Goal: Communication & Community: Share content

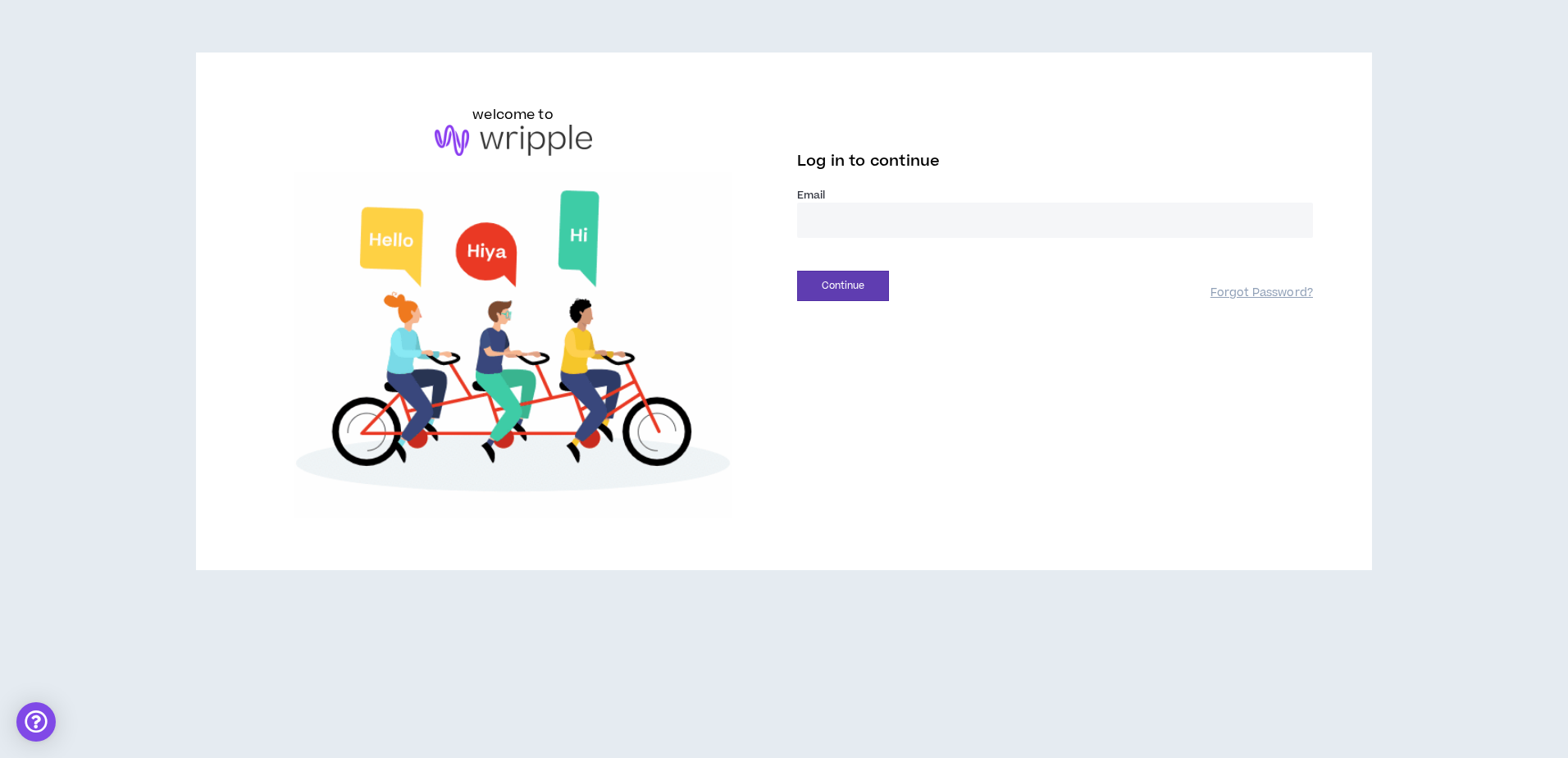
click at [890, 208] on input "email" at bounding box center [1056, 221] width 516 height 36
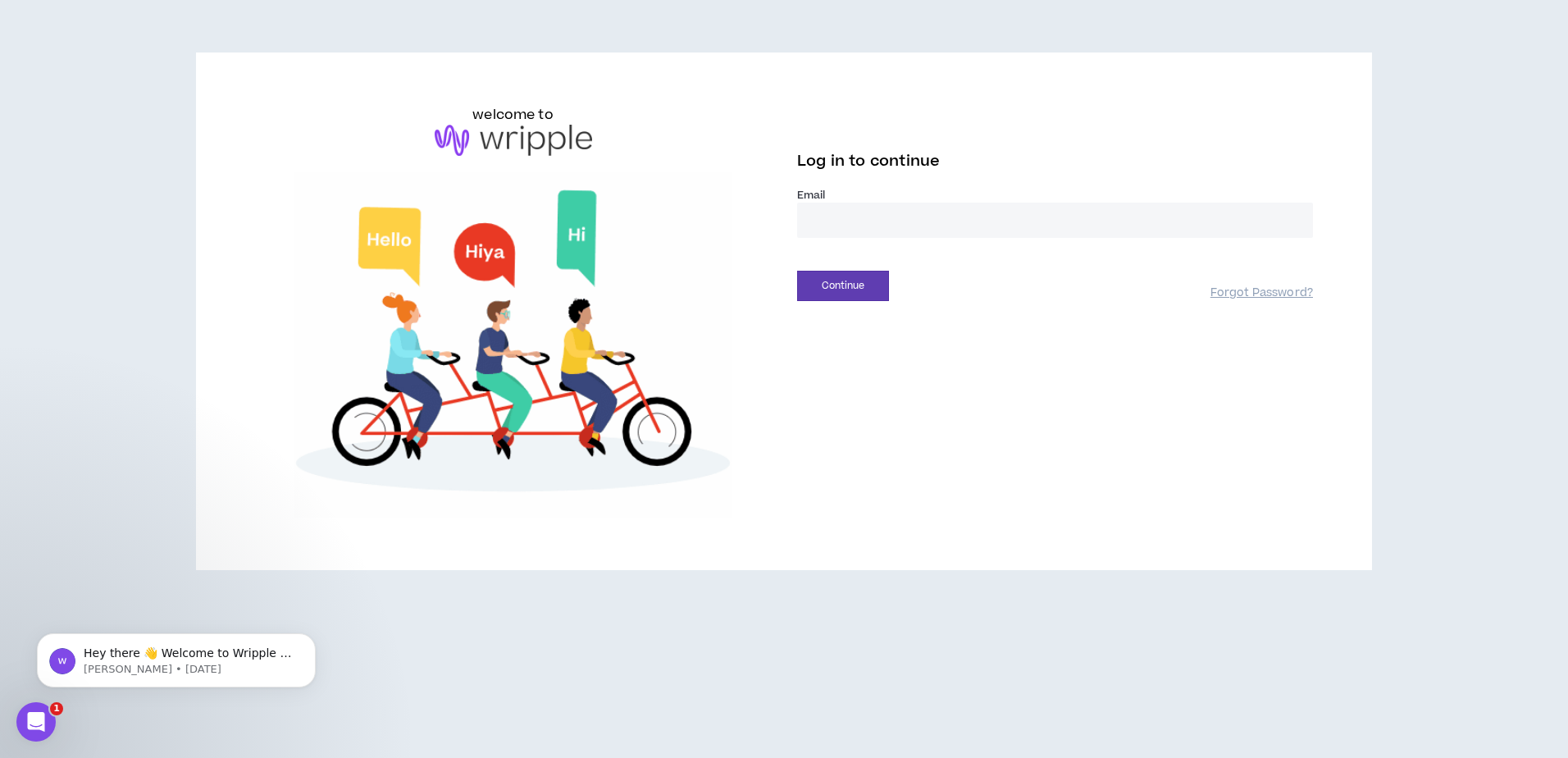
type input "**********"
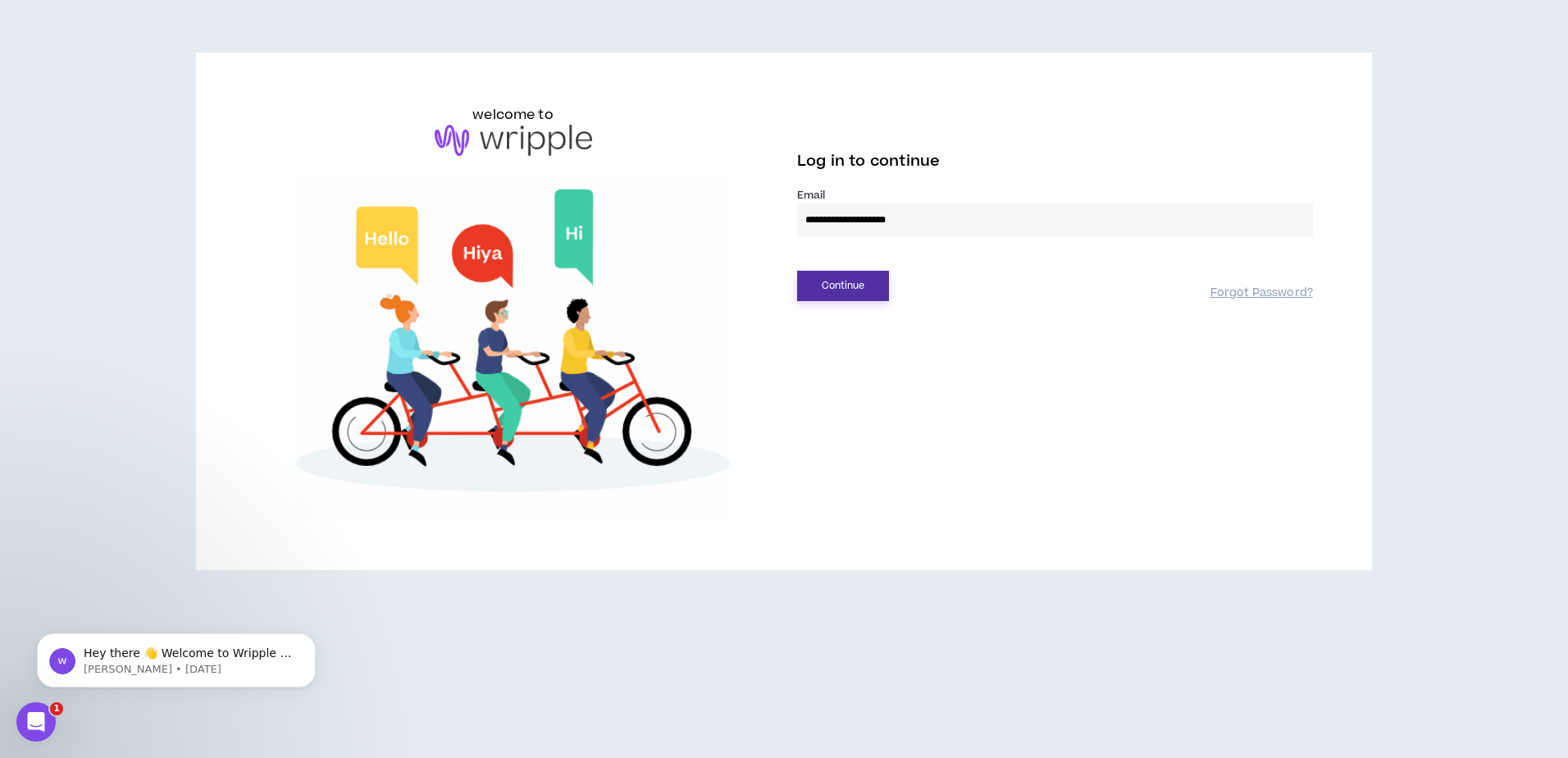
click at [845, 290] on button "Continue" at bounding box center [843, 286] width 92 height 30
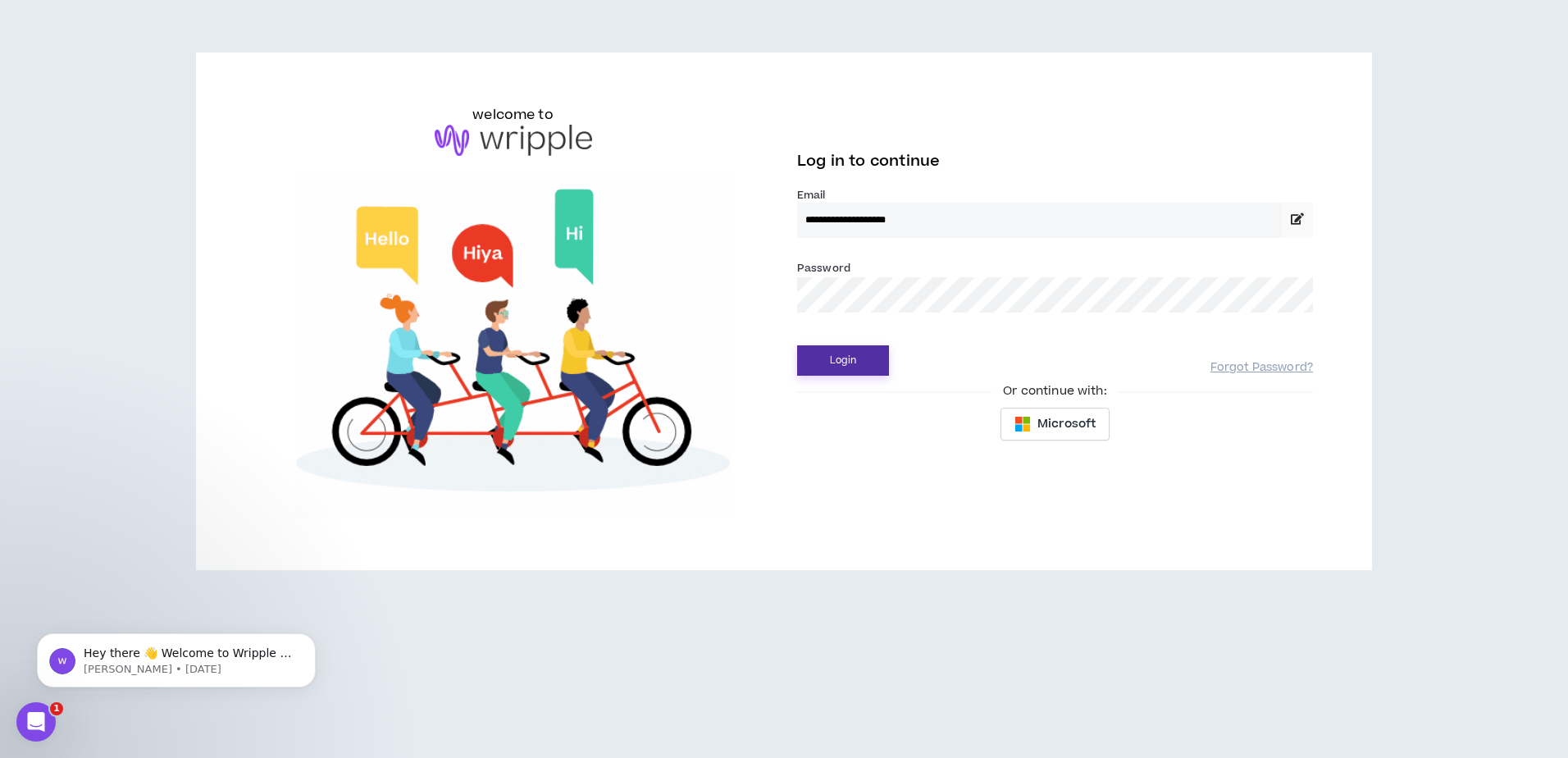
click at [845, 345] on button "Login" at bounding box center [843, 360] width 92 height 30
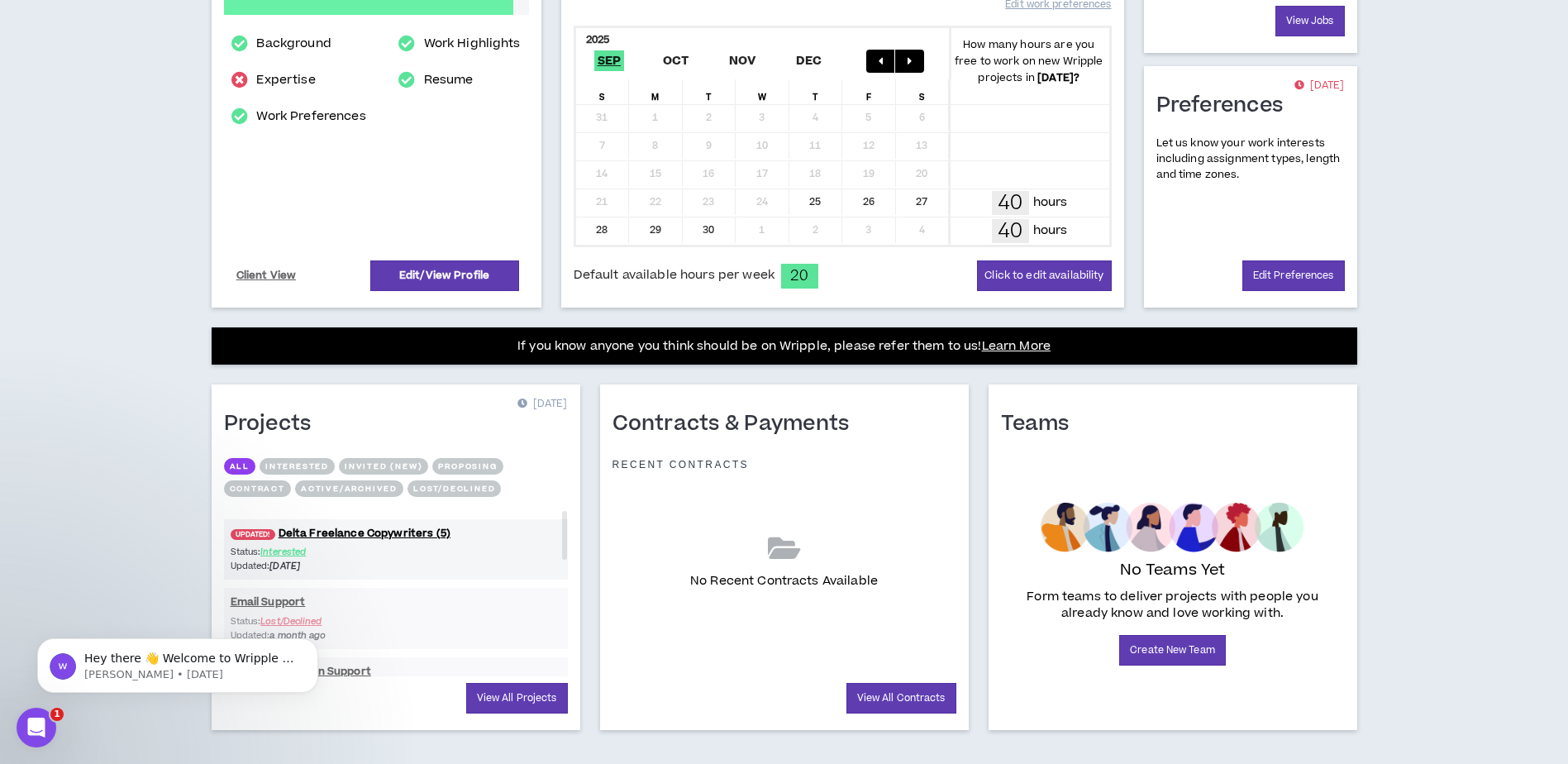
scroll to position [352, 0]
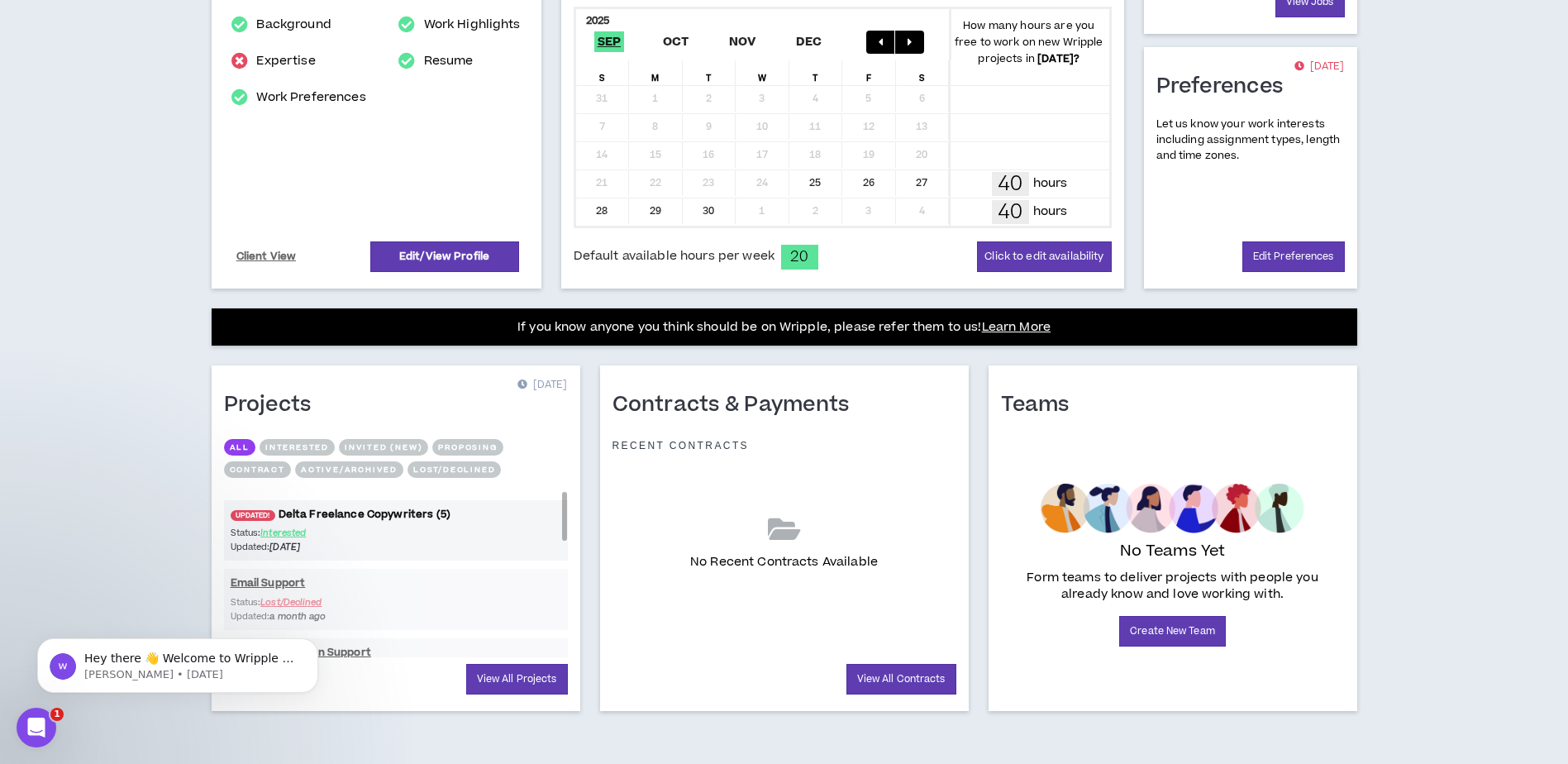
click at [317, 514] on link "UPDATED! Delta Freelance Copywriters (5)" at bounding box center [396, 514] width 344 height 16
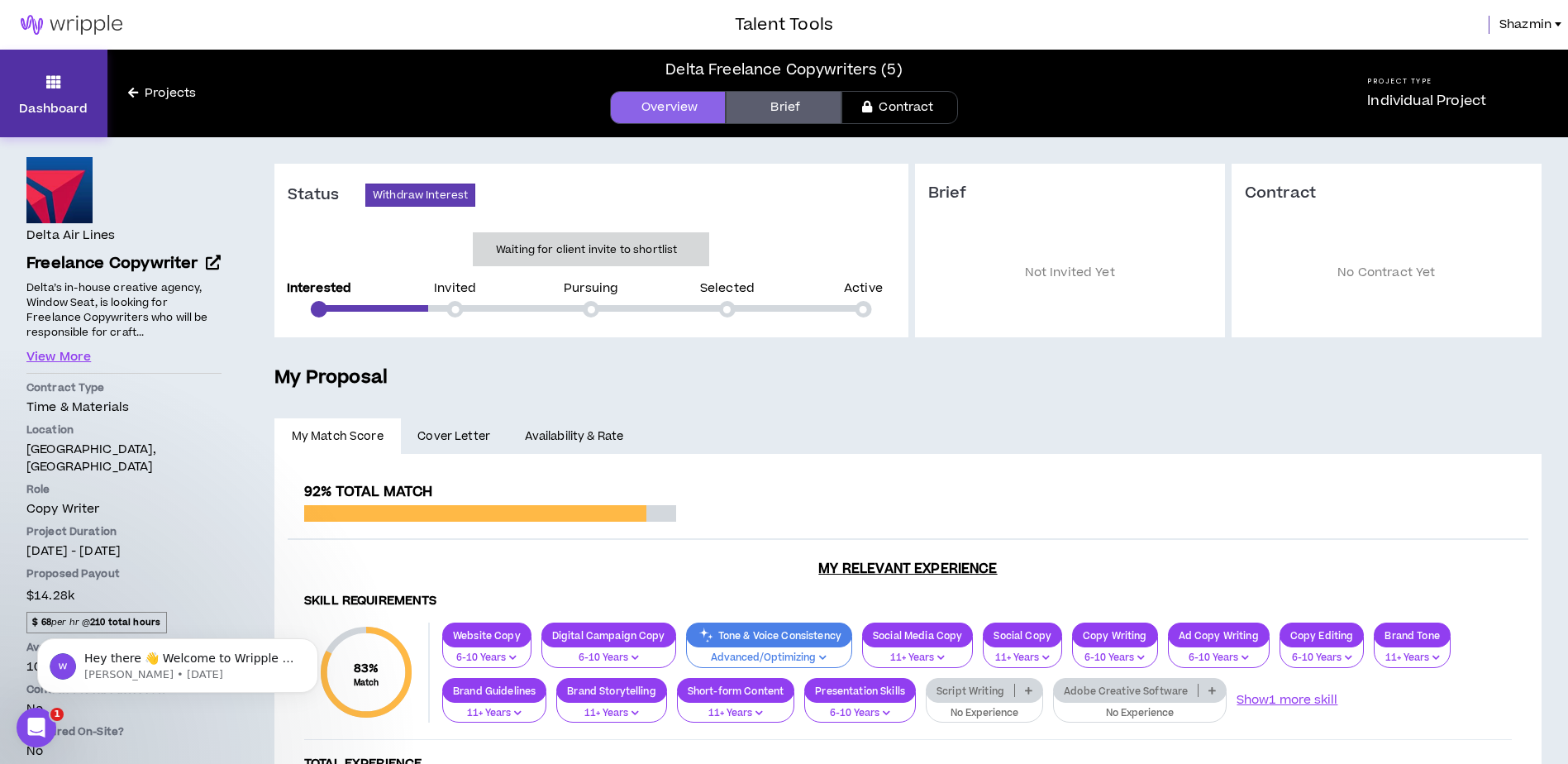
click at [64, 91] on link "Dashboard" at bounding box center [54, 93] width 107 height 88
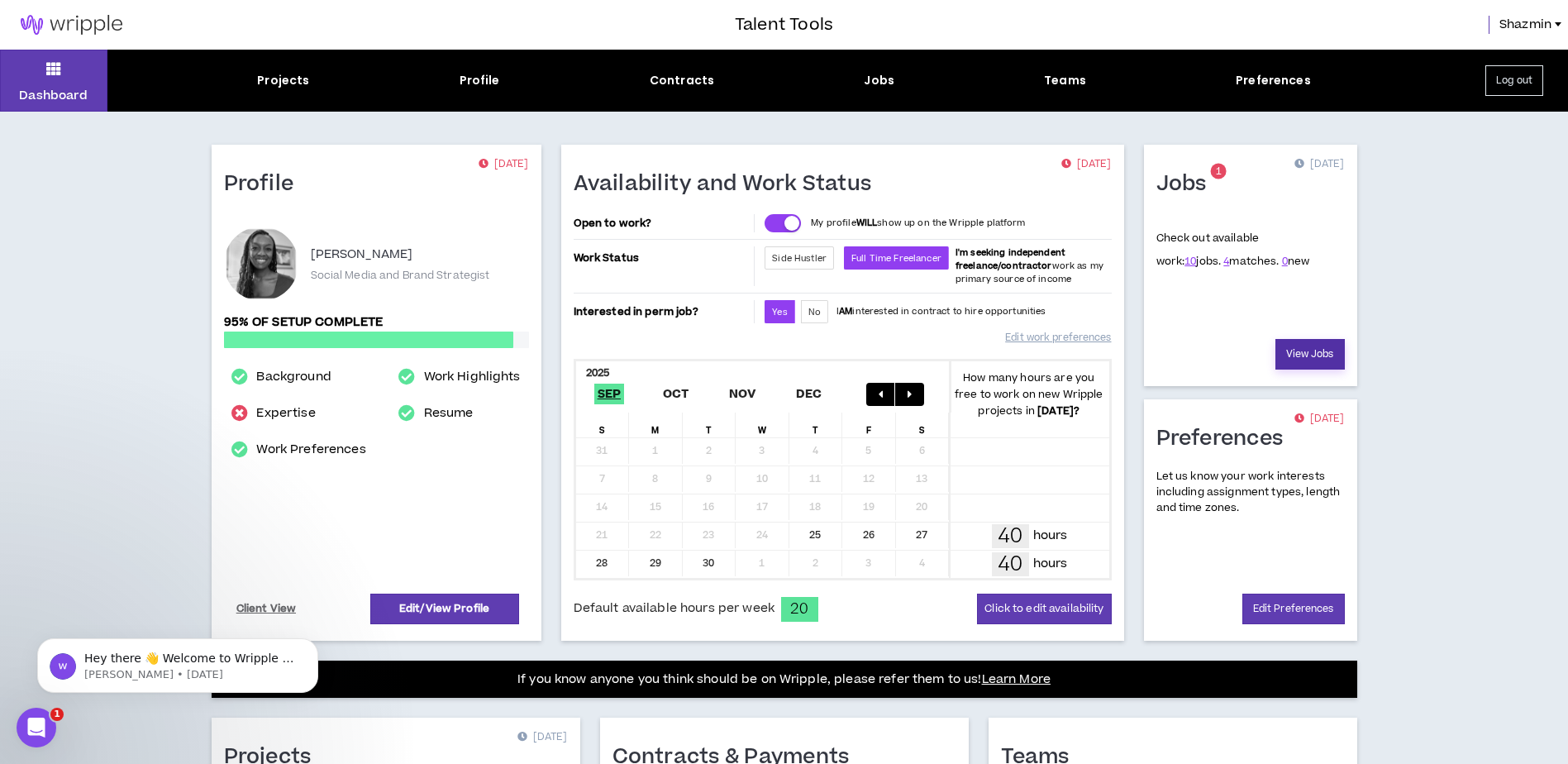
click at [1309, 341] on link "View Jobs" at bounding box center [1311, 354] width 70 height 30
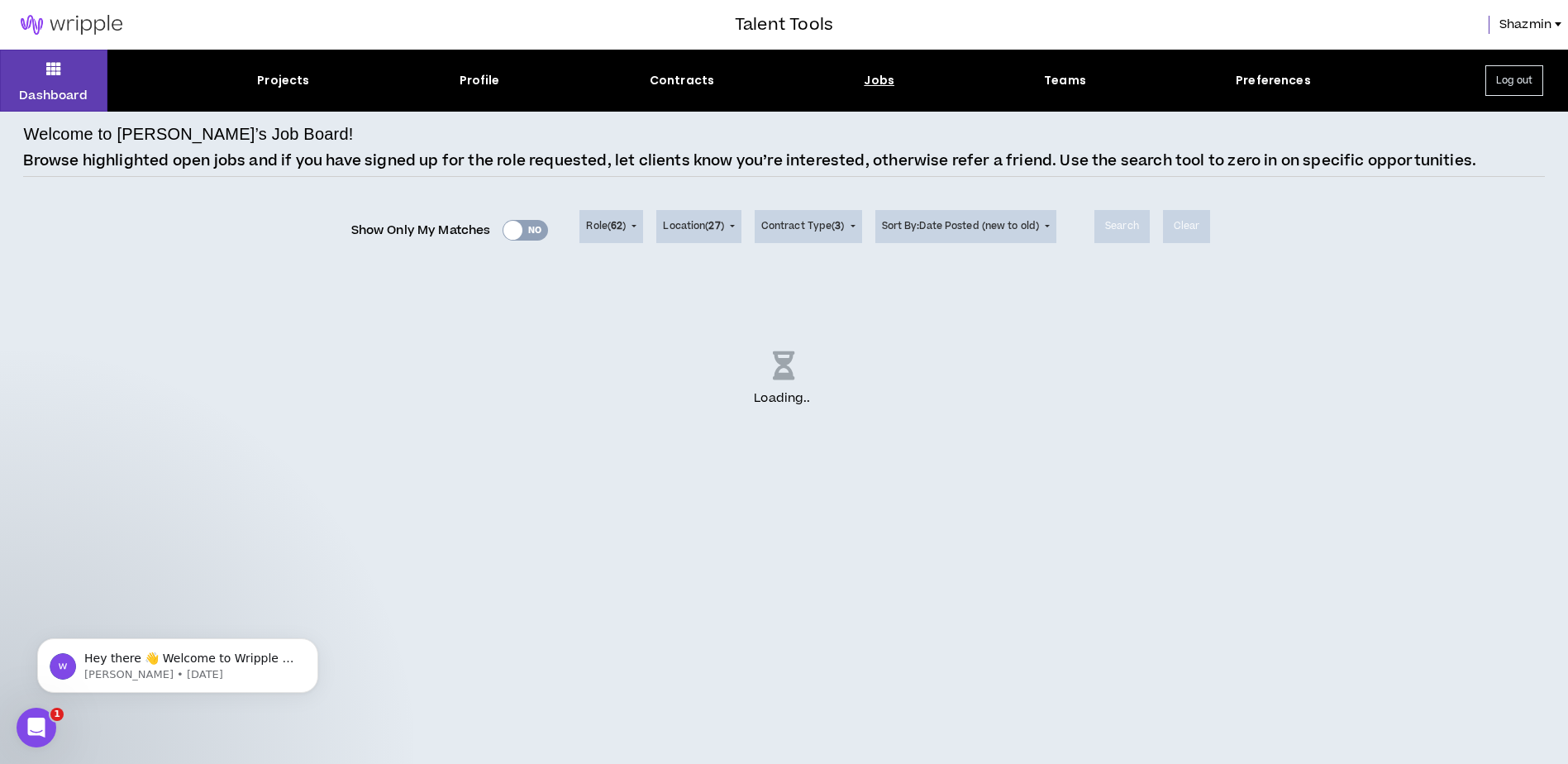
click at [542, 236] on div "Show Only My Matches Yes No" at bounding box center [450, 231] width 198 height 24
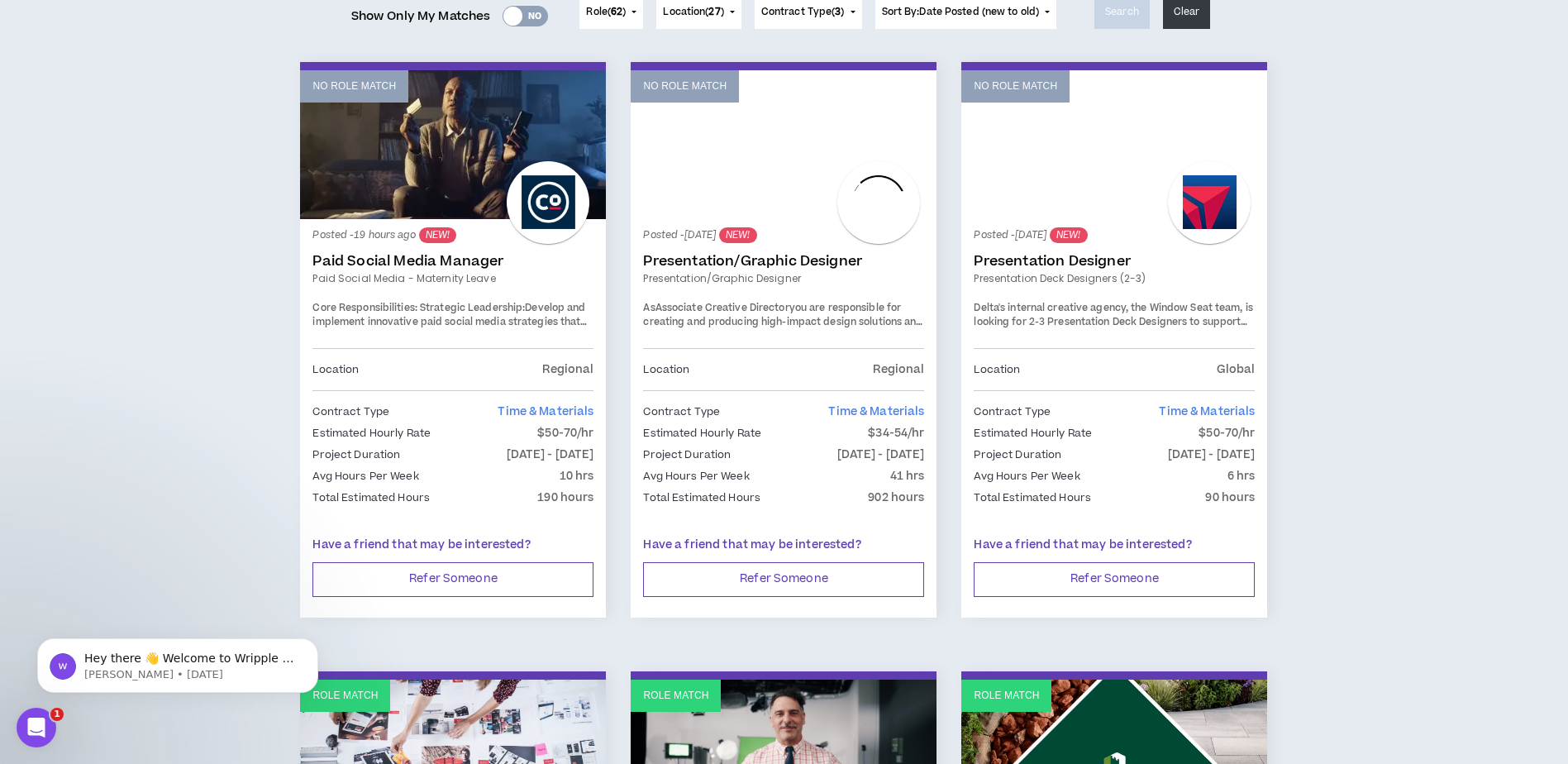
scroll to position [248, 0]
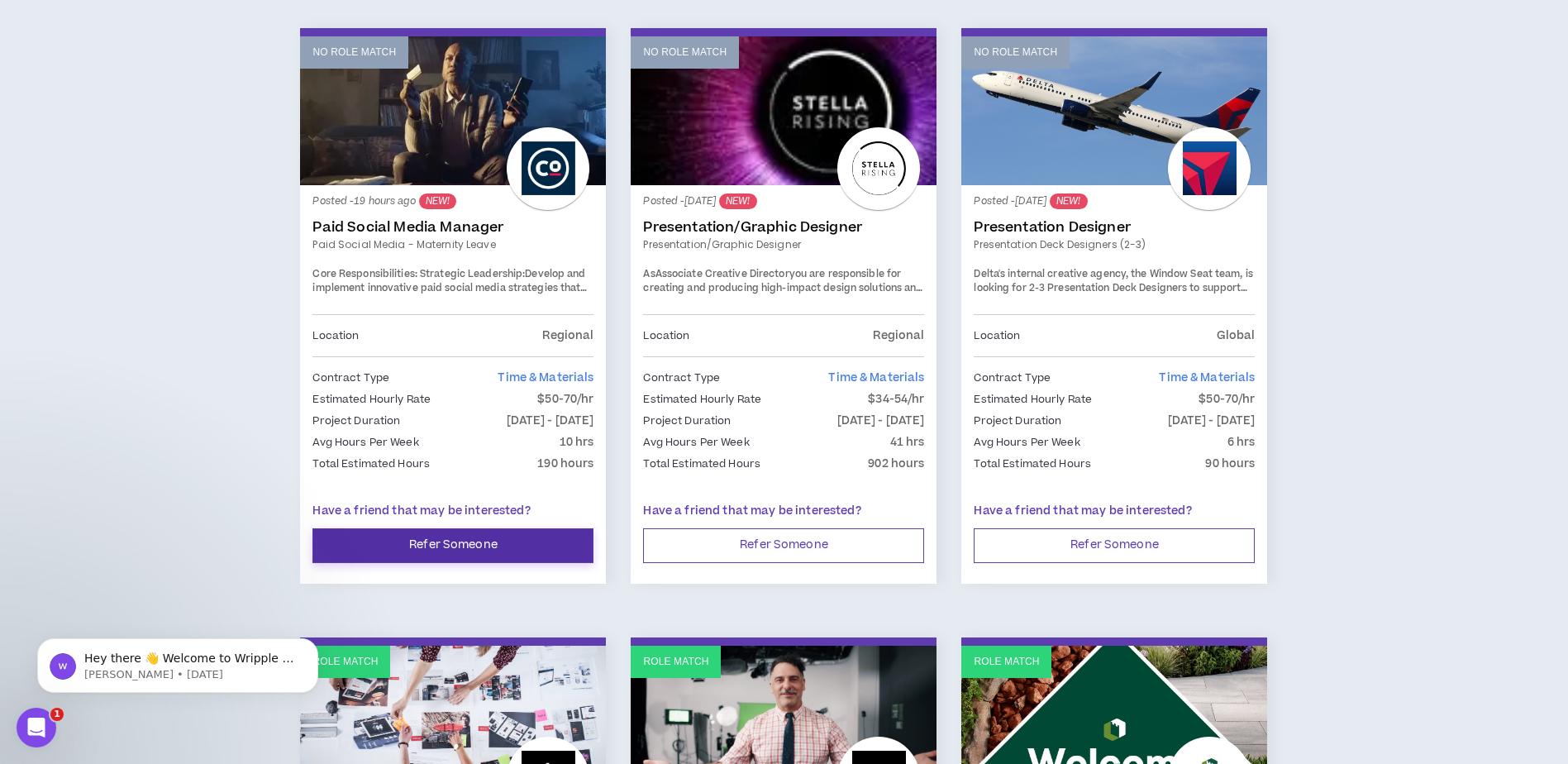
click at [448, 544] on button "Refer Someone" at bounding box center [453, 545] width 281 height 35
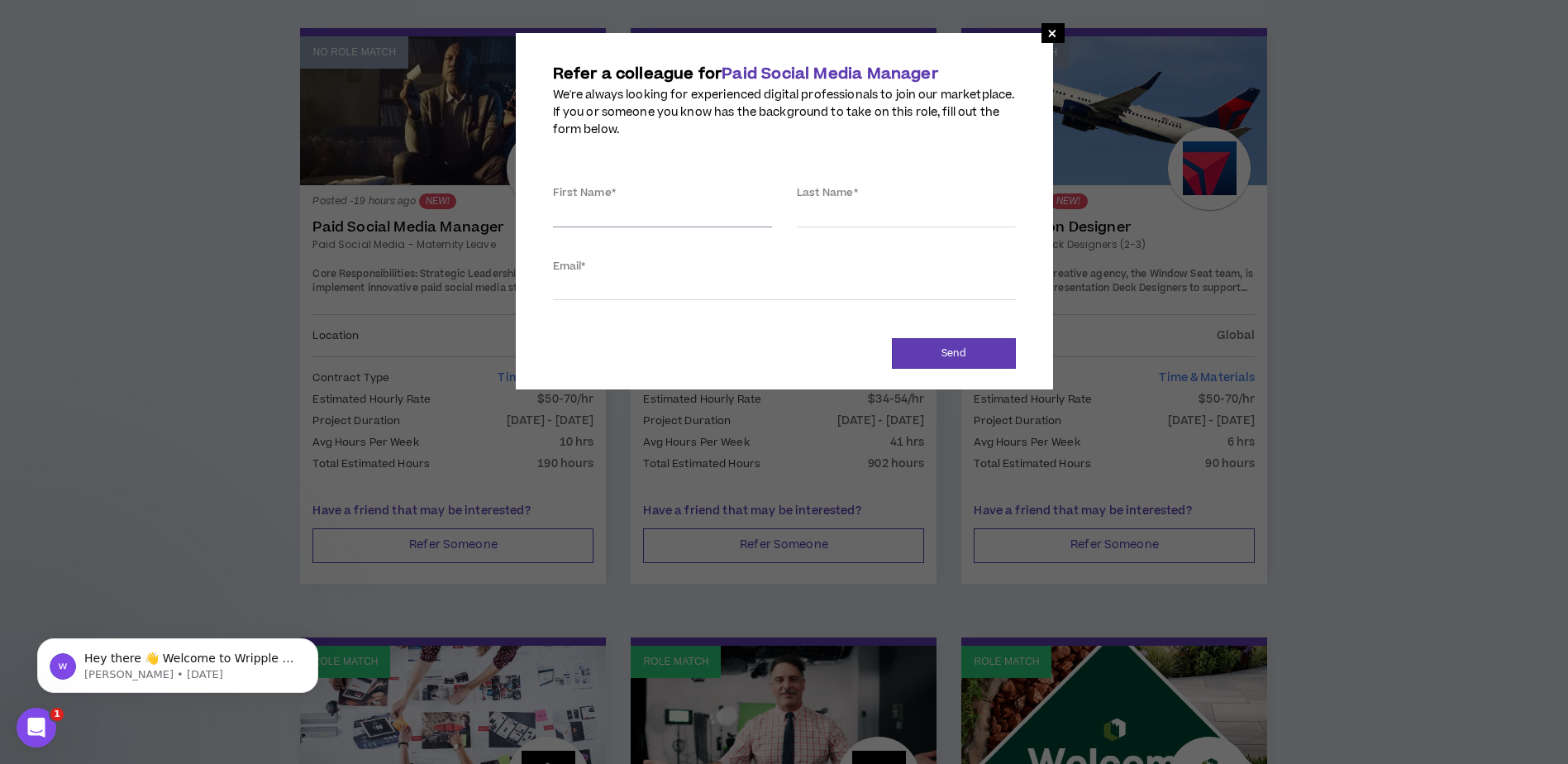
click at [653, 206] on input "First Name *" at bounding box center [662, 215] width 219 height 24
type input "[PERSON_NAME]"
click at [759, 286] on input "Email *" at bounding box center [784, 287] width 463 height 24
paste input "[EMAIL_ADDRESS][DOMAIN_NAME]"
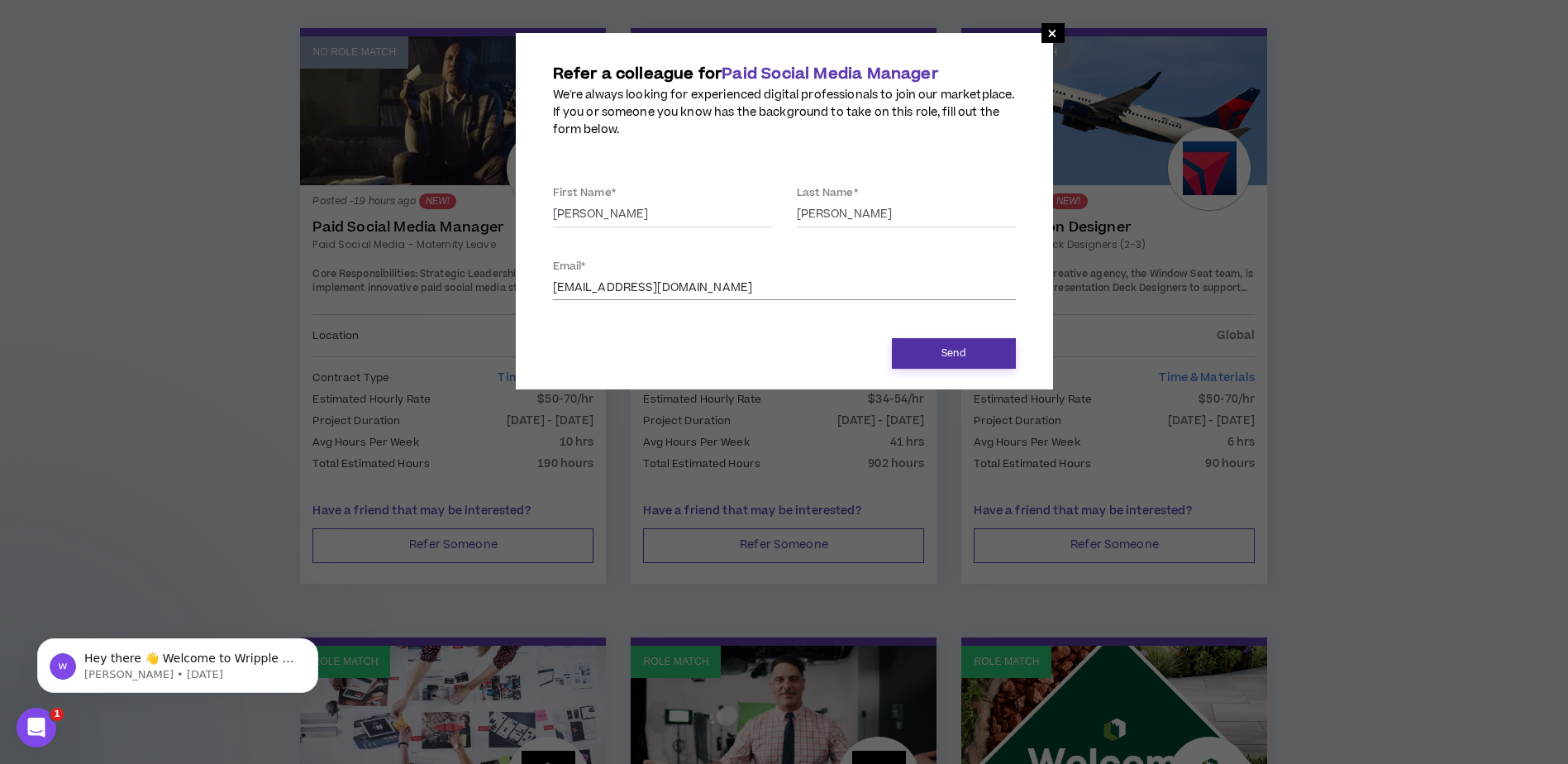
type input "[EMAIL_ADDRESS][DOMAIN_NAME]"
click at [939, 346] on button "Send" at bounding box center [955, 353] width 124 height 30
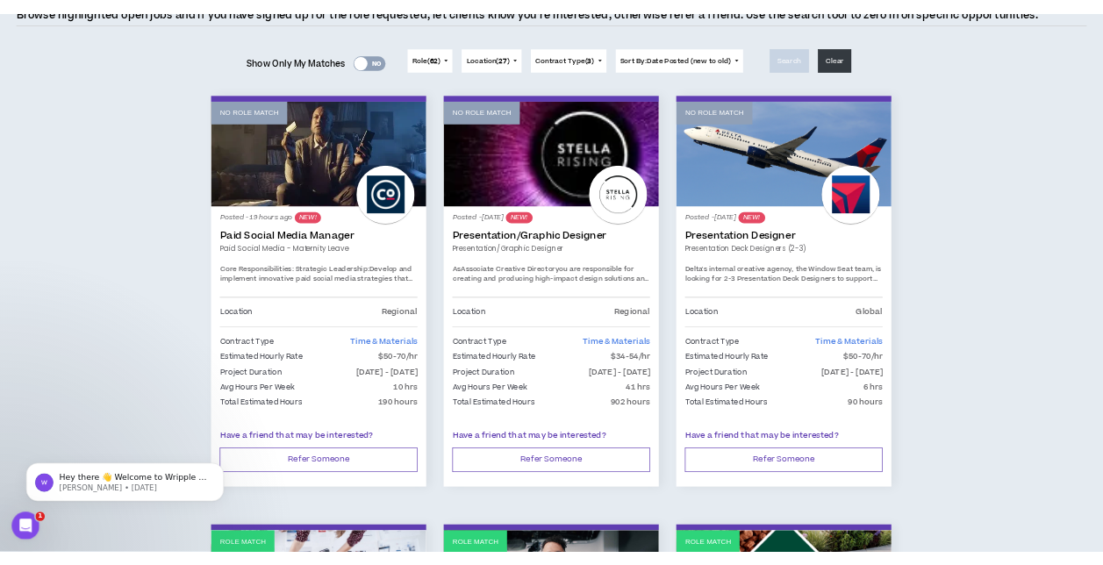
scroll to position [175, 0]
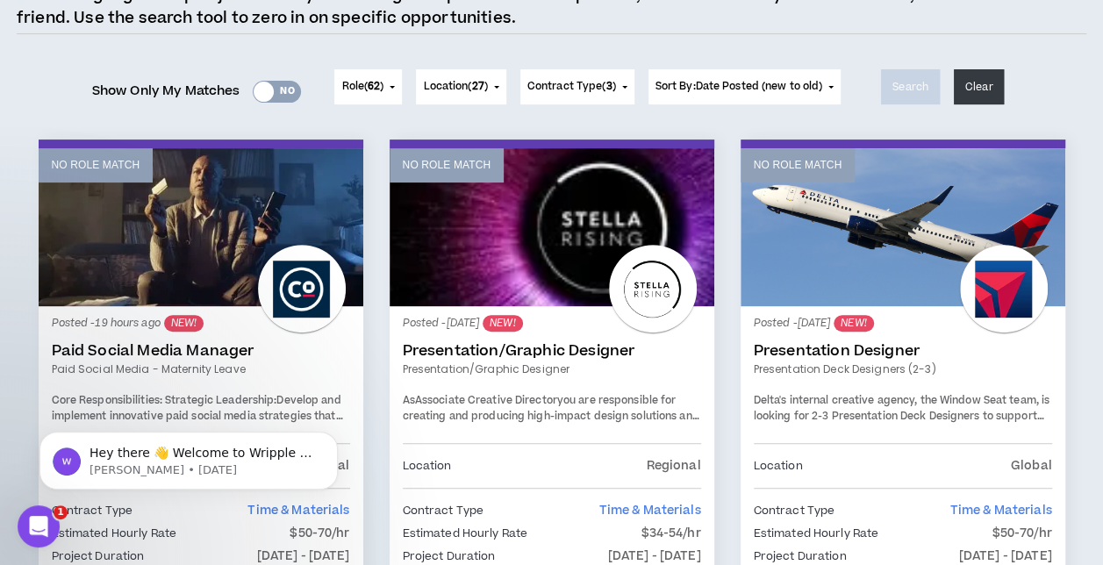
click at [1051, 119] on div "Show Only My Matches Yes No Role ( 62 ) 62 Selected Edit Done Experience & Desi…" at bounding box center [551, 87] width 1069 height 70
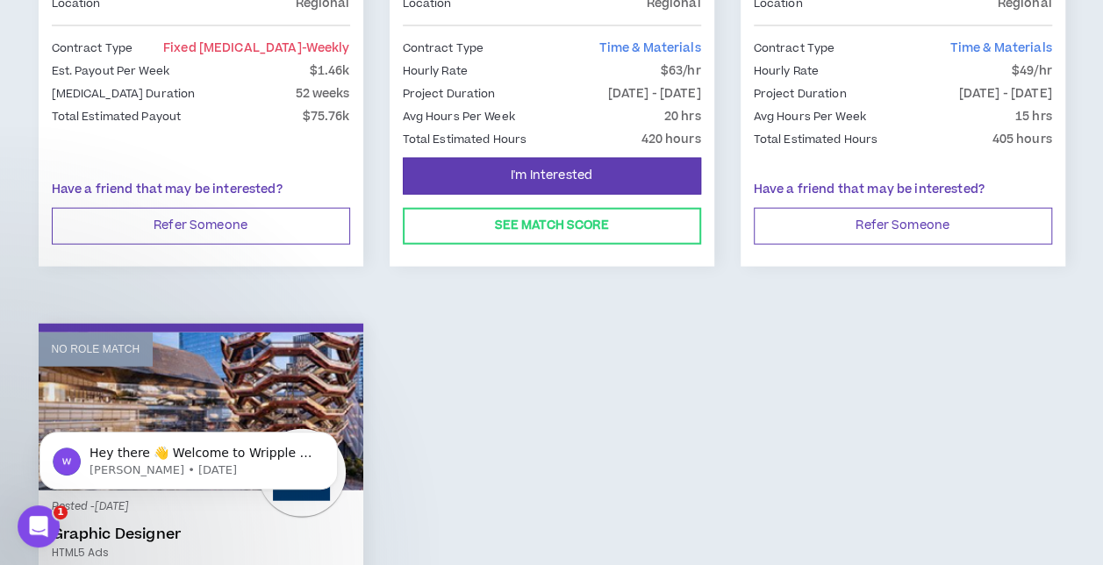
scroll to position [2193, 0]
